Goal: Task Accomplishment & Management: Manage account settings

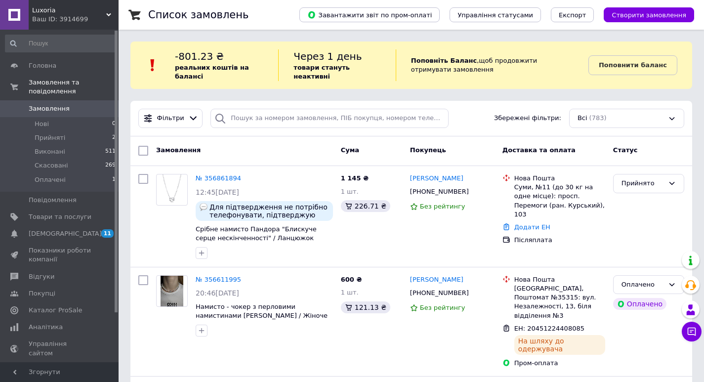
click at [40, 104] on span "Замовлення" at bounding box center [49, 108] width 41 height 9
click at [50, 104] on span "Замовлення" at bounding box center [49, 108] width 41 height 9
click at [85, 104] on span "Замовлення" at bounding box center [60, 108] width 63 height 9
